Goal: Transaction & Acquisition: Purchase product/service

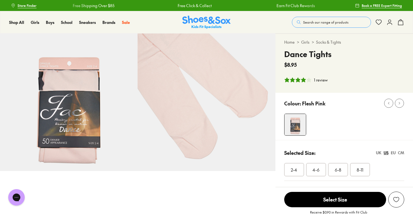
select select "*"
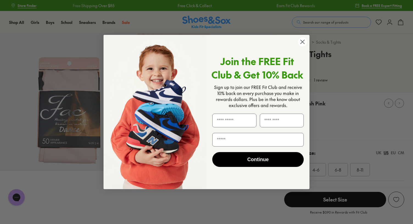
click at [305, 40] on circle "Close dialog" at bounding box center [302, 41] width 9 height 9
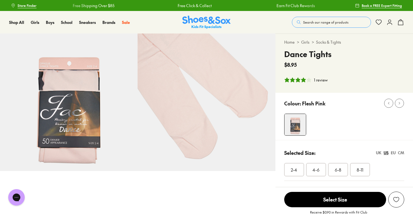
click at [305, 21] on span "Search our range of products" at bounding box center [325, 22] width 45 height 5
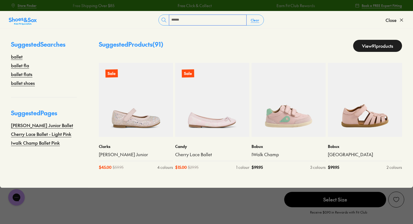
type input "******"
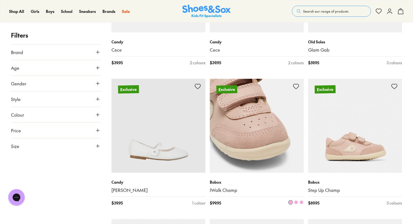
scroll to position [1569, 0]
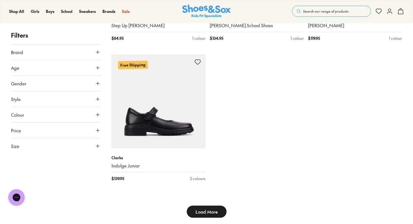
scroll to position [1855, 0]
